Goal: Information Seeking & Learning: Learn about a topic

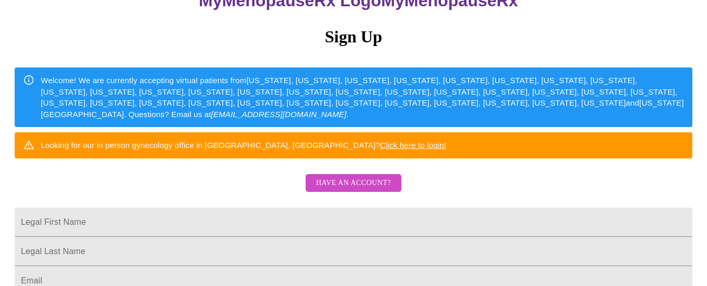
scroll to position [106, 0]
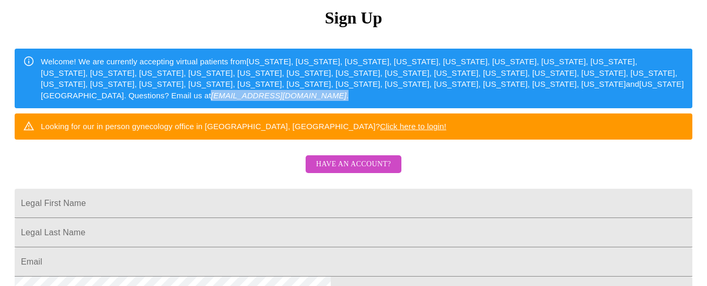
drag, startPoint x: 701, startPoint y: 112, endPoint x: 698, endPoint y: 123, distance: 11.8
click at [698, 123] on div "MyMenopauseRx Sign Up Welcome! We are currently accepting virtual patients from…" at bounding box center [353, 69] width 698 height 343
click at [375, 171] on span "Have an account?" at bounding box center [353, 164] width 75 height 13
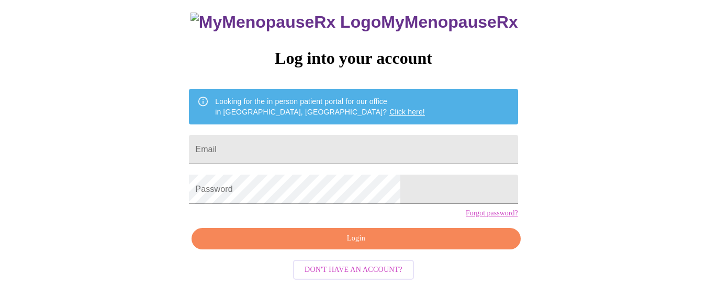
click at [319, 135] on input "Email" at bounding box center [353, 149] width 329 height 29
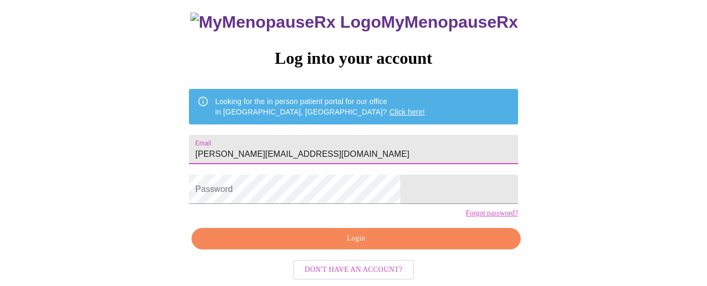
type input "kimberly.coleman21@gmail.com"
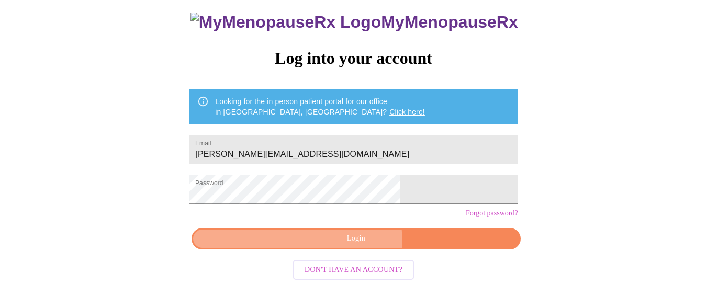
click at [280, 246] on button "Login" at bounding box center [355, 238] width 329 height 21
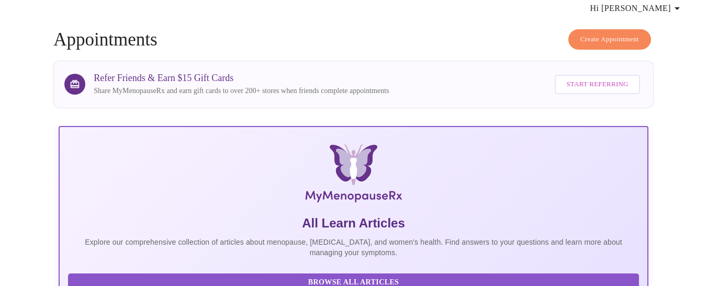
scroll to position [54, 0]
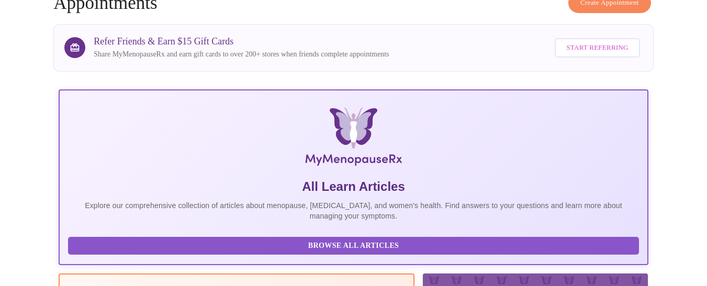
scroll to position [69, 0]
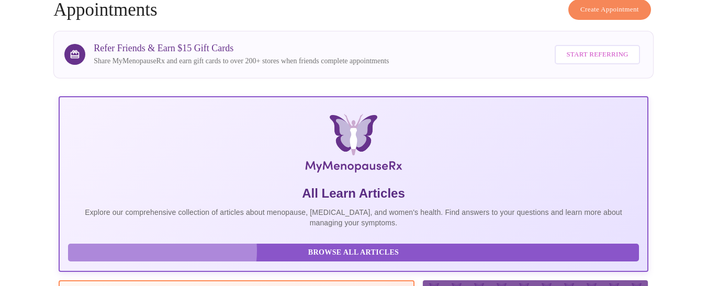
click at [162, 246] on span "Browse All Articles" at bounding box center [353, 252] width 550 height 13
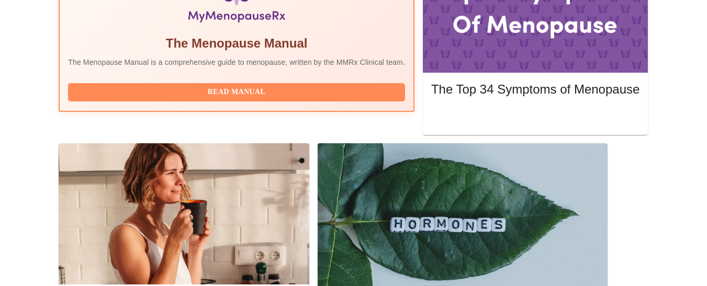
scroll to position [405, 0]
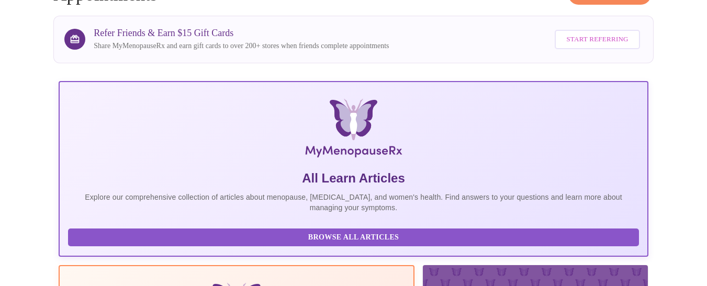
scroll to position [0, 0]
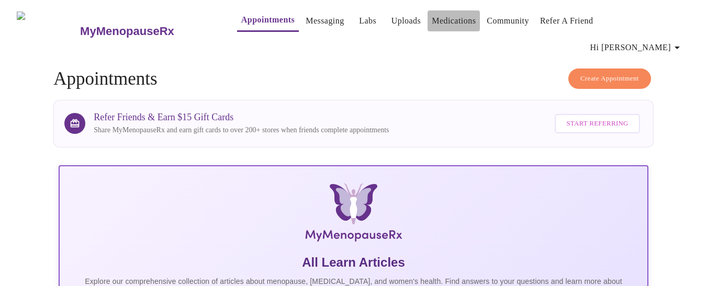
click at [432, 24] on link "Medications" at bounding box center [454, 21] width 44 height 15
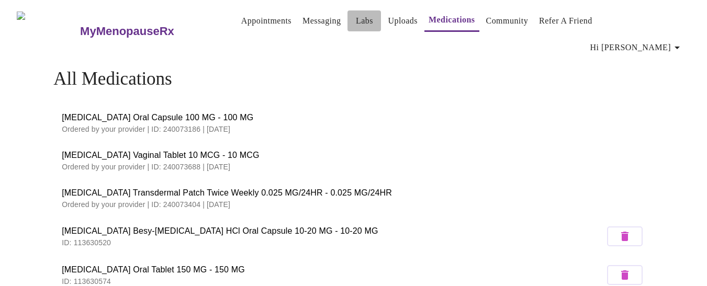
click at [358, 25] on span "Labs" at bounding box center [364, 21] width 25 height 15
click at [388, 27] on link "Uploads" at bounding box center [403, 21] width 30 height 15
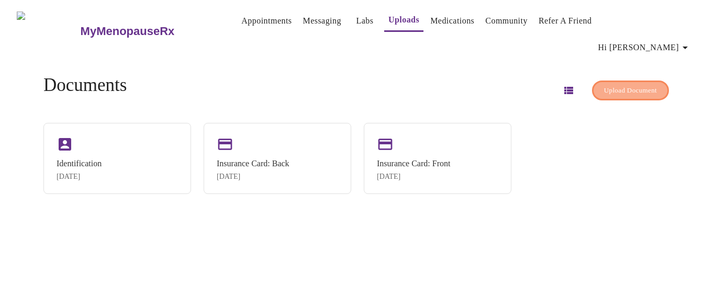
click at [604, 85] on span "Upload Document" at bounding box center [630, 91] width 53 height 12
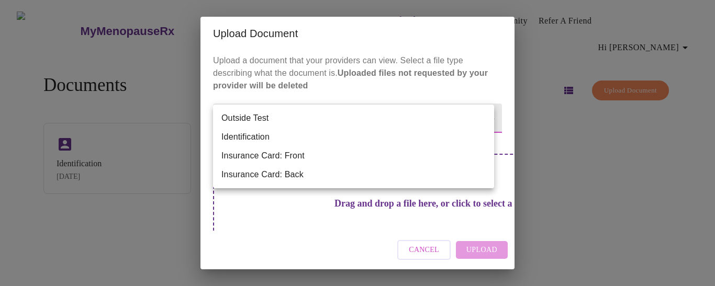
click at [488, 119] on body "MyMenopauseRx Appointments Messaging Labs Uploads Medications Community Refer a…" at bounding box center [357, 147] width 706 height 286
click at [419, 258] on div at bounding box center [357, 143] width 715 height 286
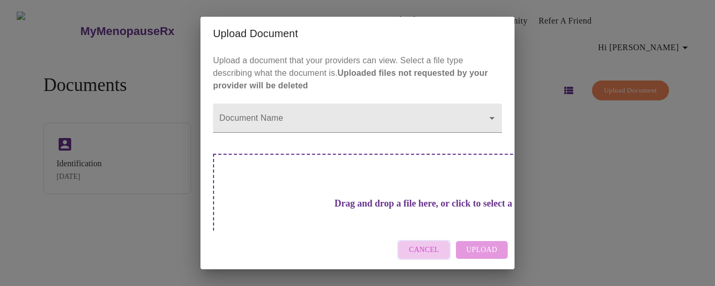
click at [419, 255] on span "Cancel" at bounding box center [424, 250] width 30 height 13
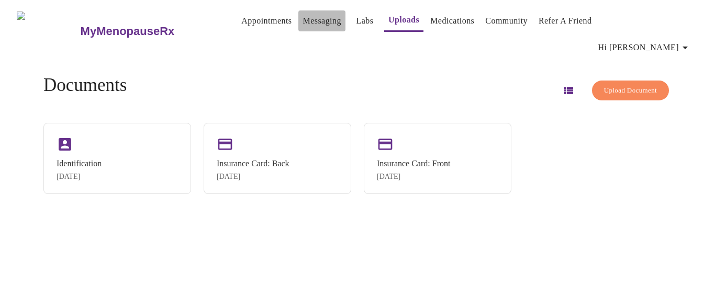
click at [302, 20] on link "Messaging" at bounding box center [321, 21] width 38 height 15
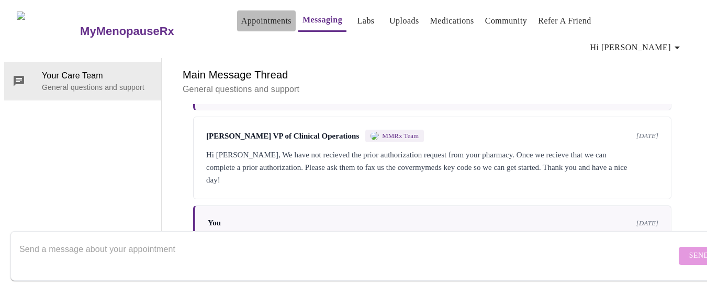
click at [241, 28] on link "Appointments" at bounding box center [266, 21] width 50 height 15
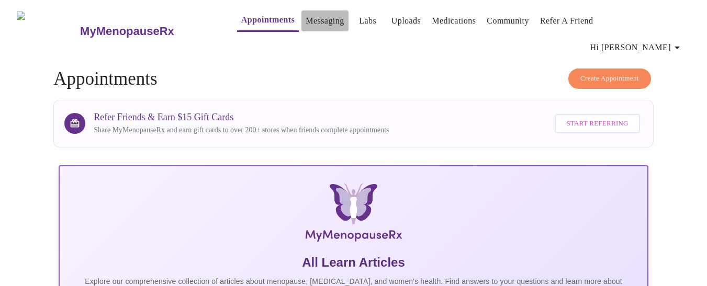
click at [306, 25] on link "Messaging" at bounding box center [325, 21] width 38 height 15
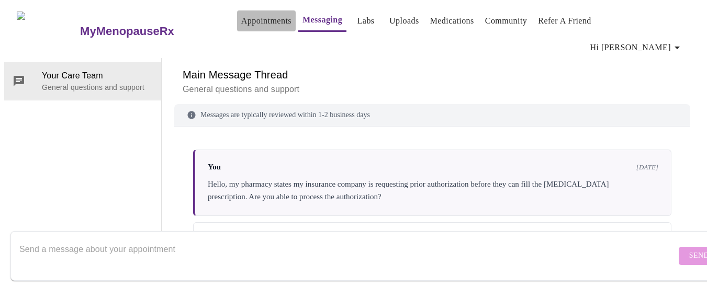
click at [241, 23] on link "Appointments" at bounding box center [266, 21] width 50 height 15
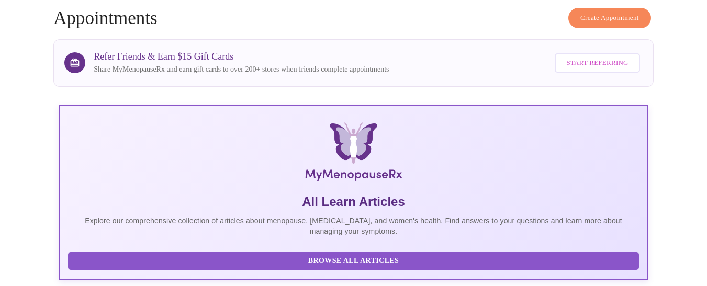
scroll to position [63, 0]
